Goal: Register for event/course

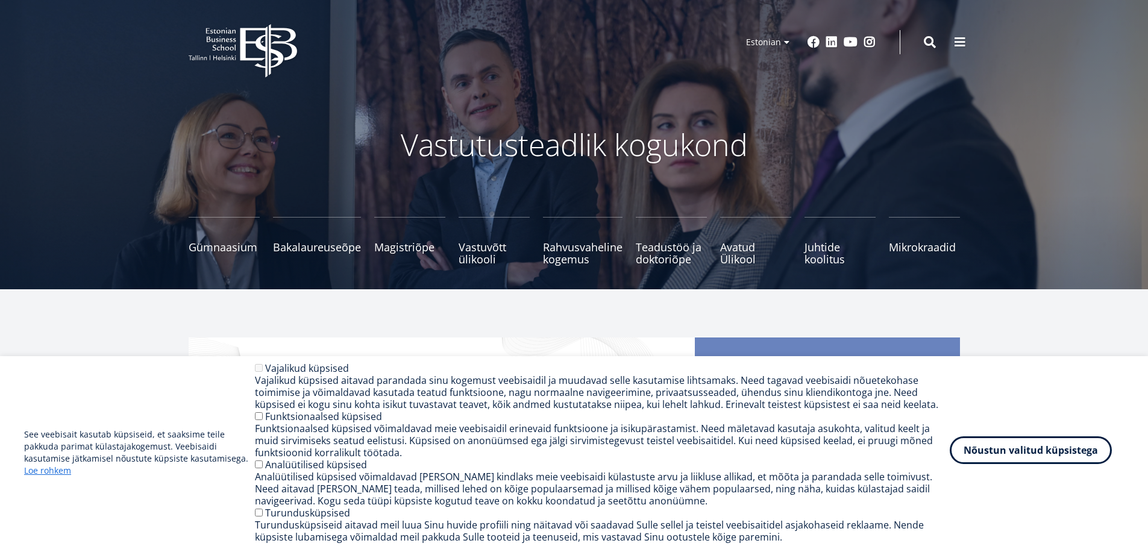
click at [1024, 454] on button "Nõustun valitud küpsistega" at bounding box center [1031, 450] width 162 height 28
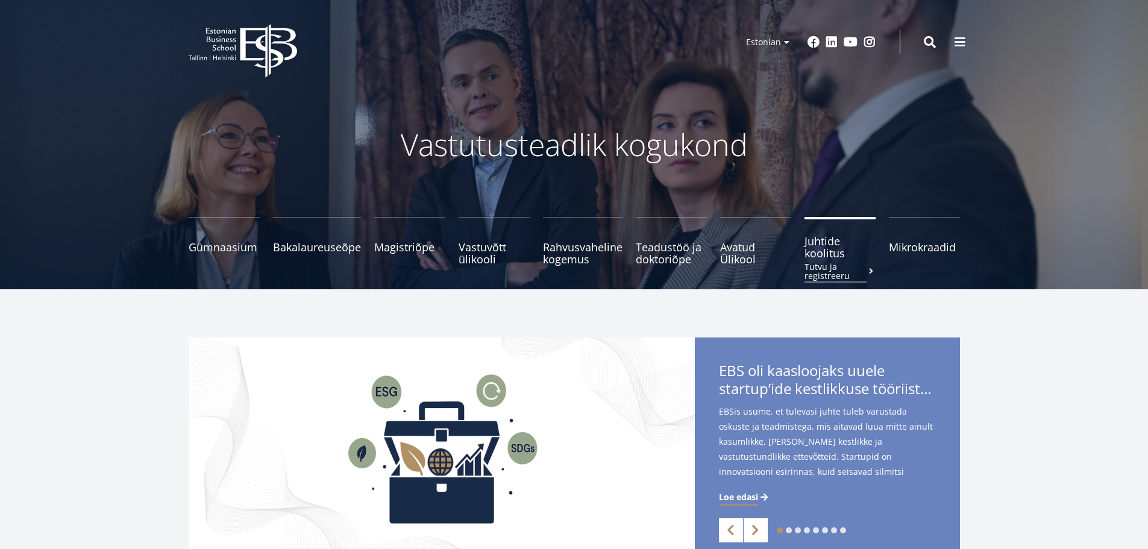
click at [823, 255] on span "Juhtide koolitus Tutvu ja registreeru" at bounding box center [840, 247] width 71 height 24
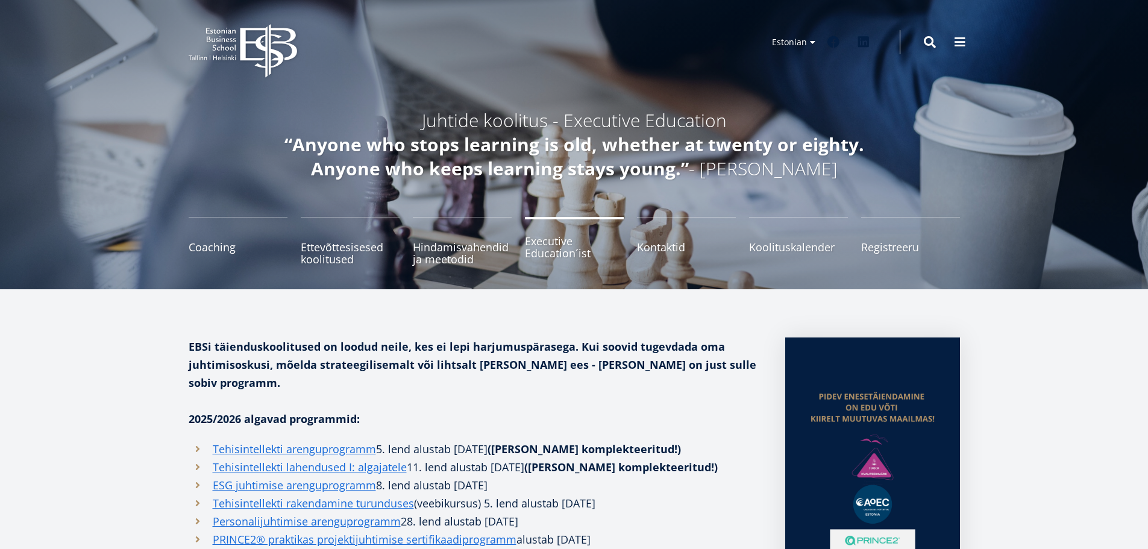
click at [576, 256] on span "Executive Education´ist" at bounding box center [574, 247] width 99 height 24
